Goal: Navigation & Orientation: Understand site structure

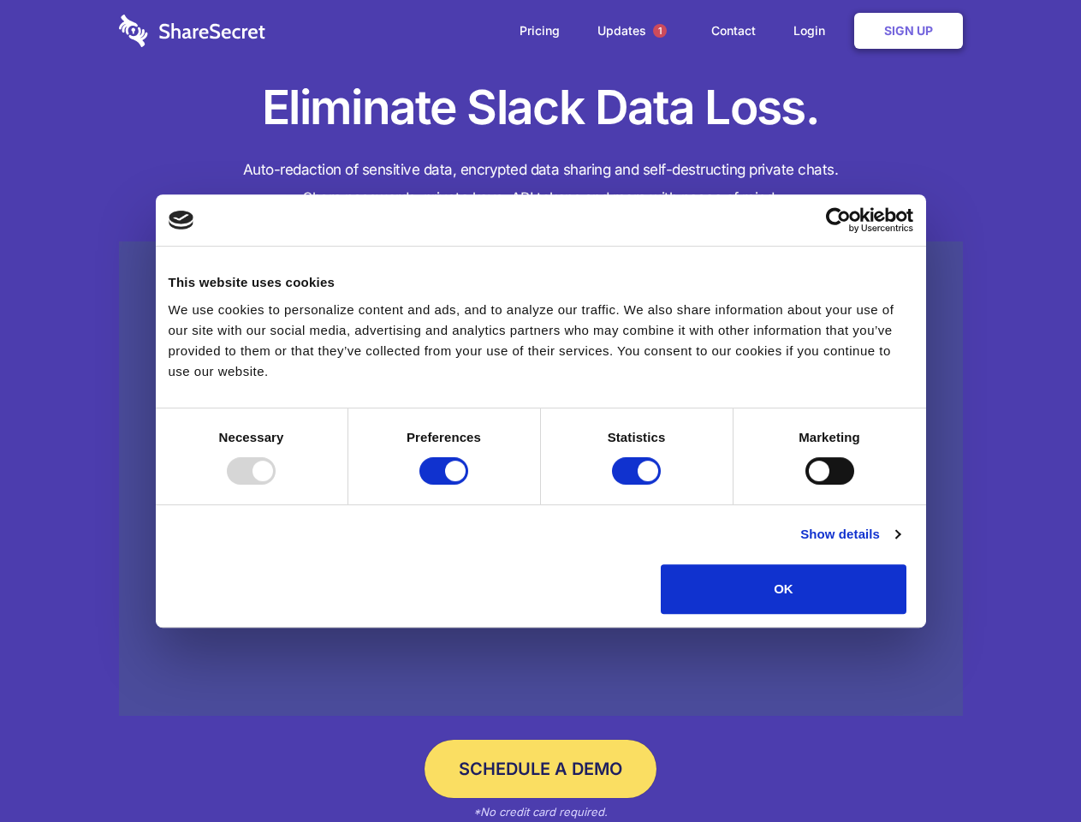
click at [276, 485] on div at bounding box center [251, 470] width 49 height 27
click at [468, 485] on input "Preferences" at bounding box center [444, 470] width 49 height 27
checkbox input "false"
click at [639, 485] on input "Statistics" at bounding box center [636, 470] width 49 height 27
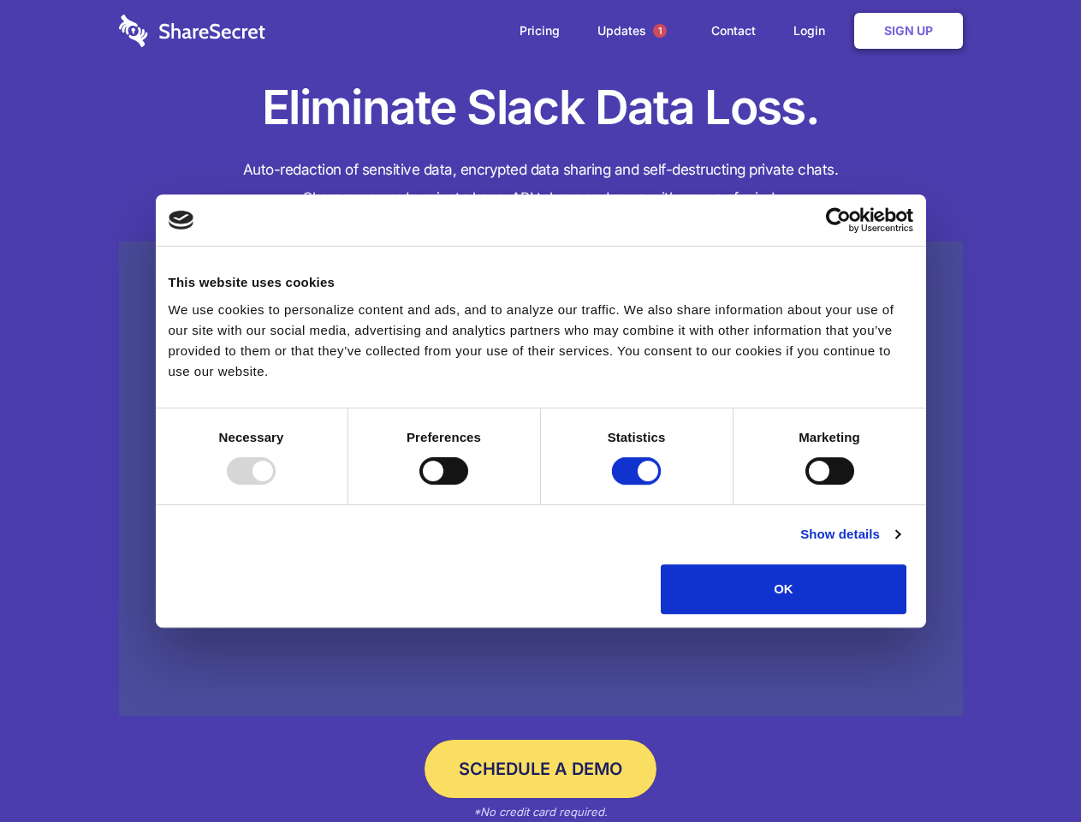
checkbox input "false"
click at [806, 485] on input "Marketing" at bounding box center [830, 470] width 49 height 27
checkbox input "true"
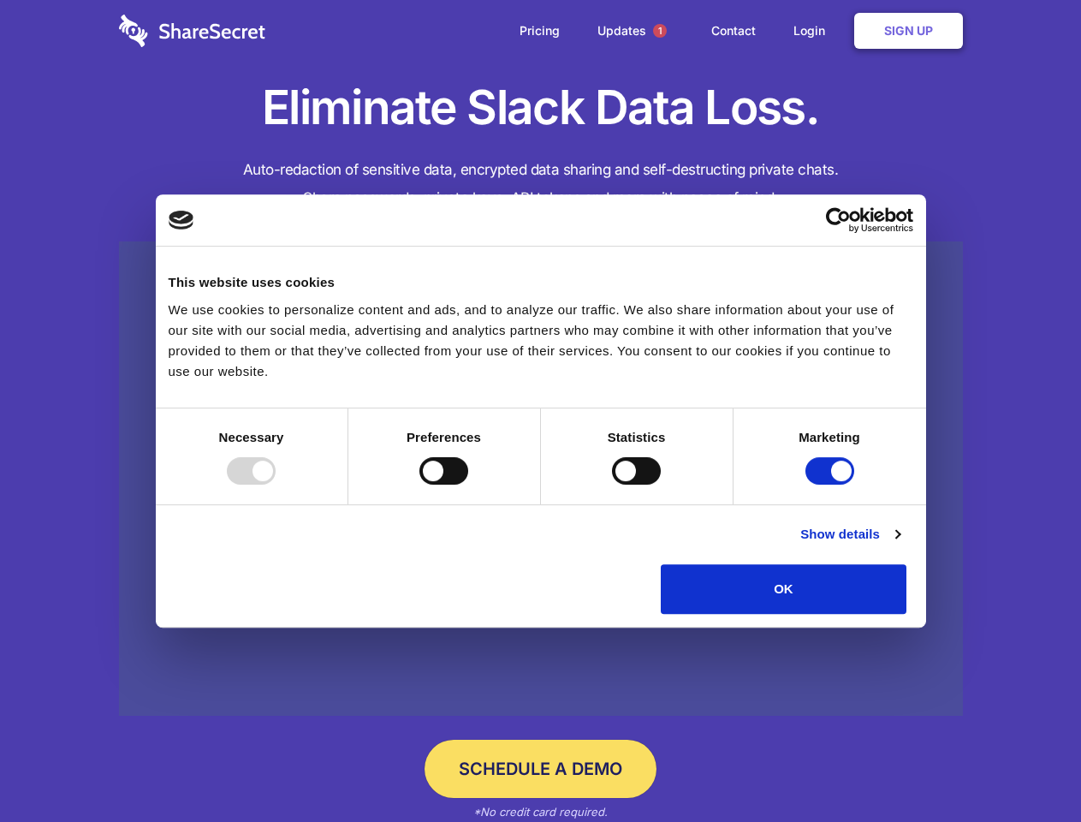
click at [900, 545] on link "Show details" at bounding box center [850, 534] width 99 height 21
